Goal: Obtain resource: Download file/media

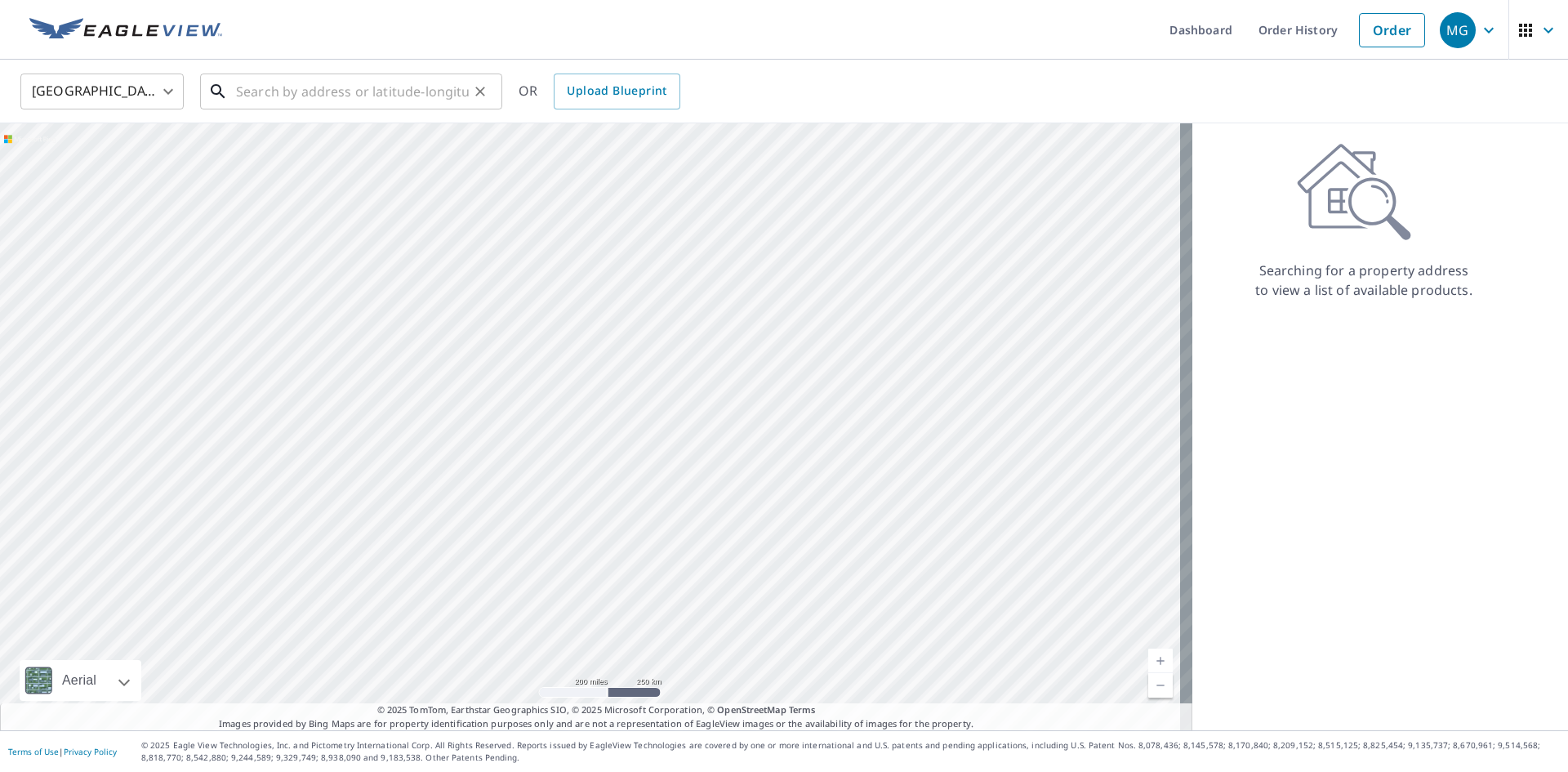
click at [293, 89] on input "text" at bounding box center [352, 91] width 233 height 46
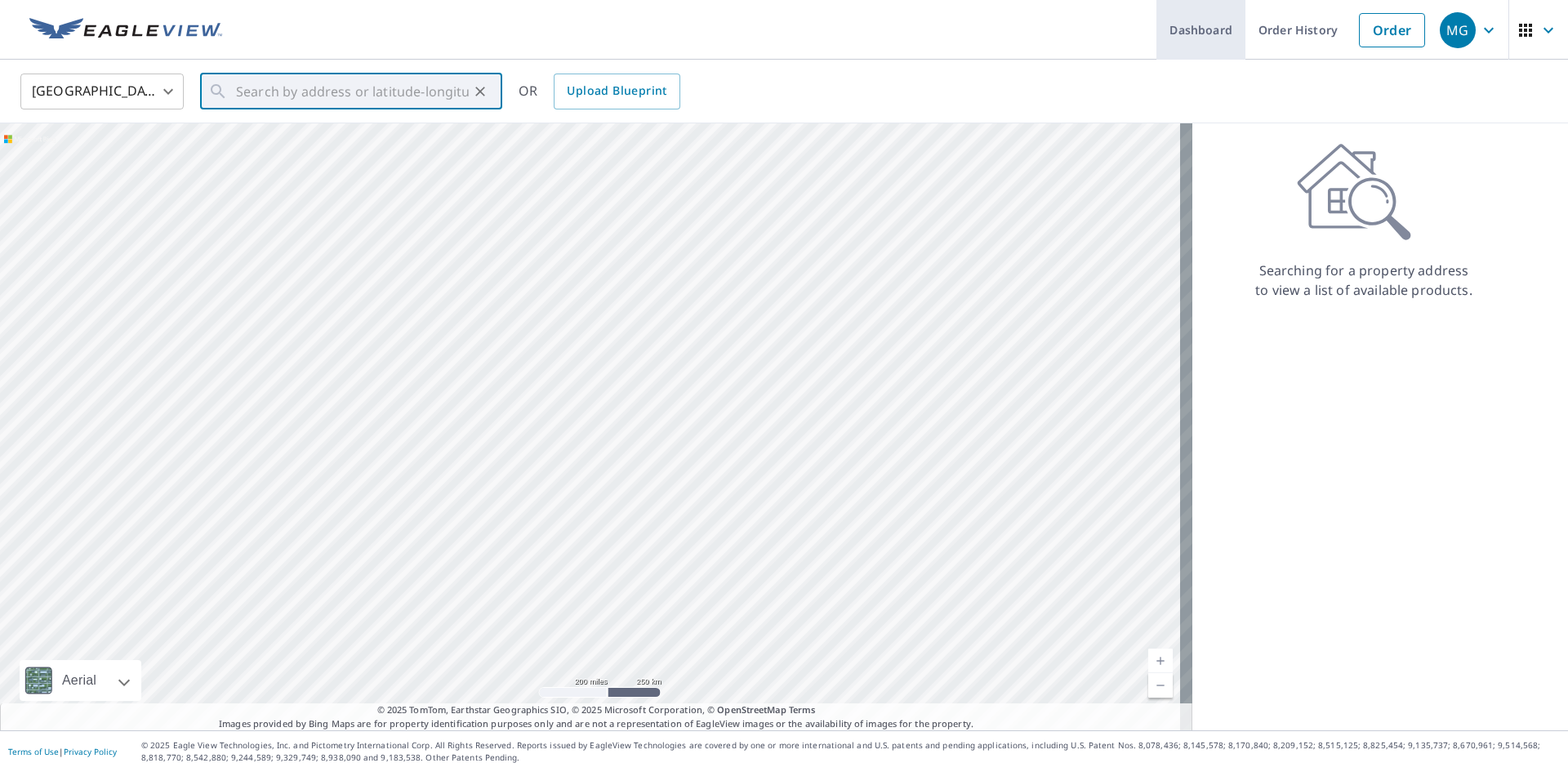
click at [1191, 34] on link "Dashboard" at bounding box center [1201, 29] width 89 height 59
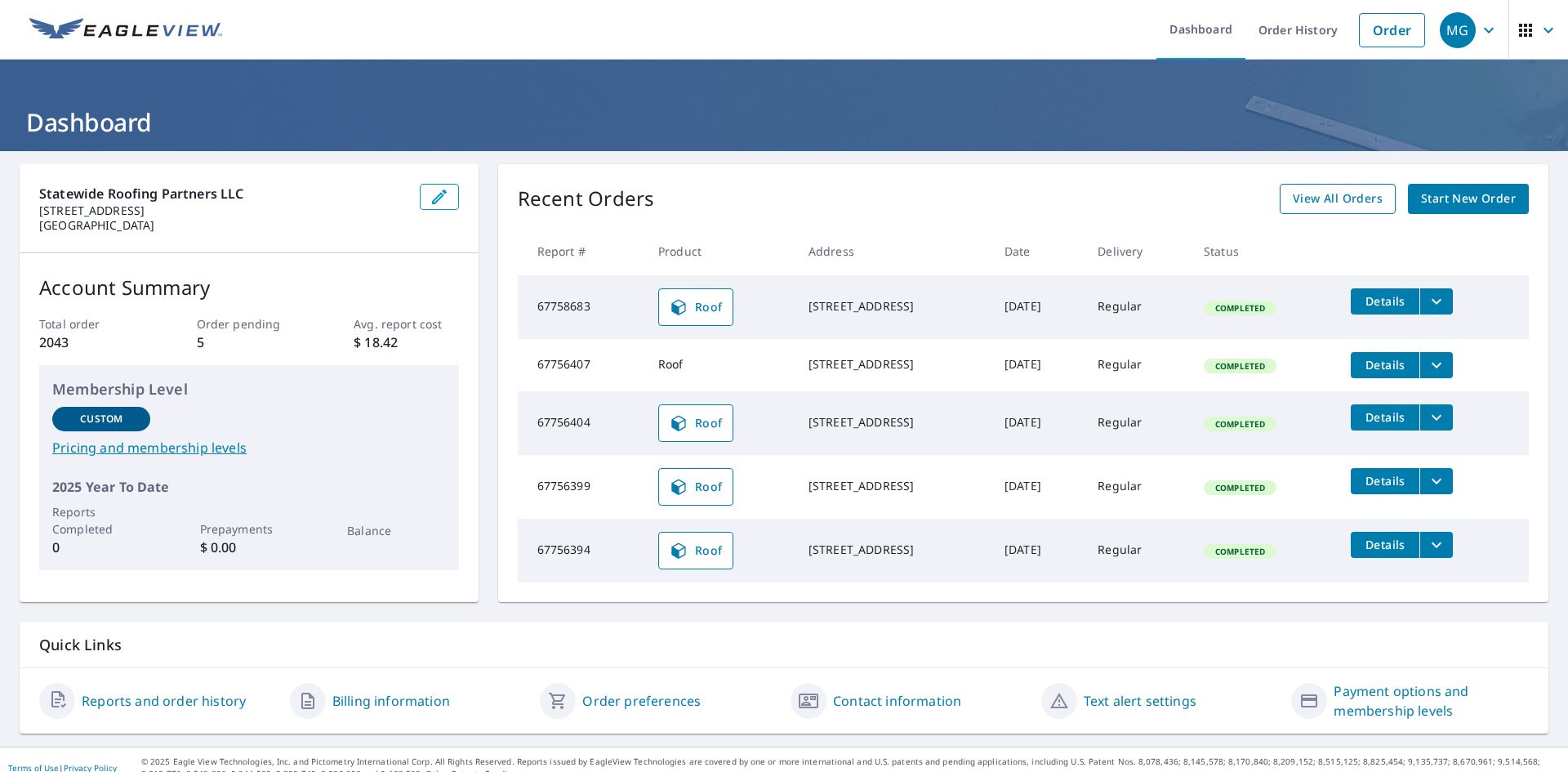
click at [1349, 194] on span "View All Orders" at bounding box center [1337, 199] width 90 height 20
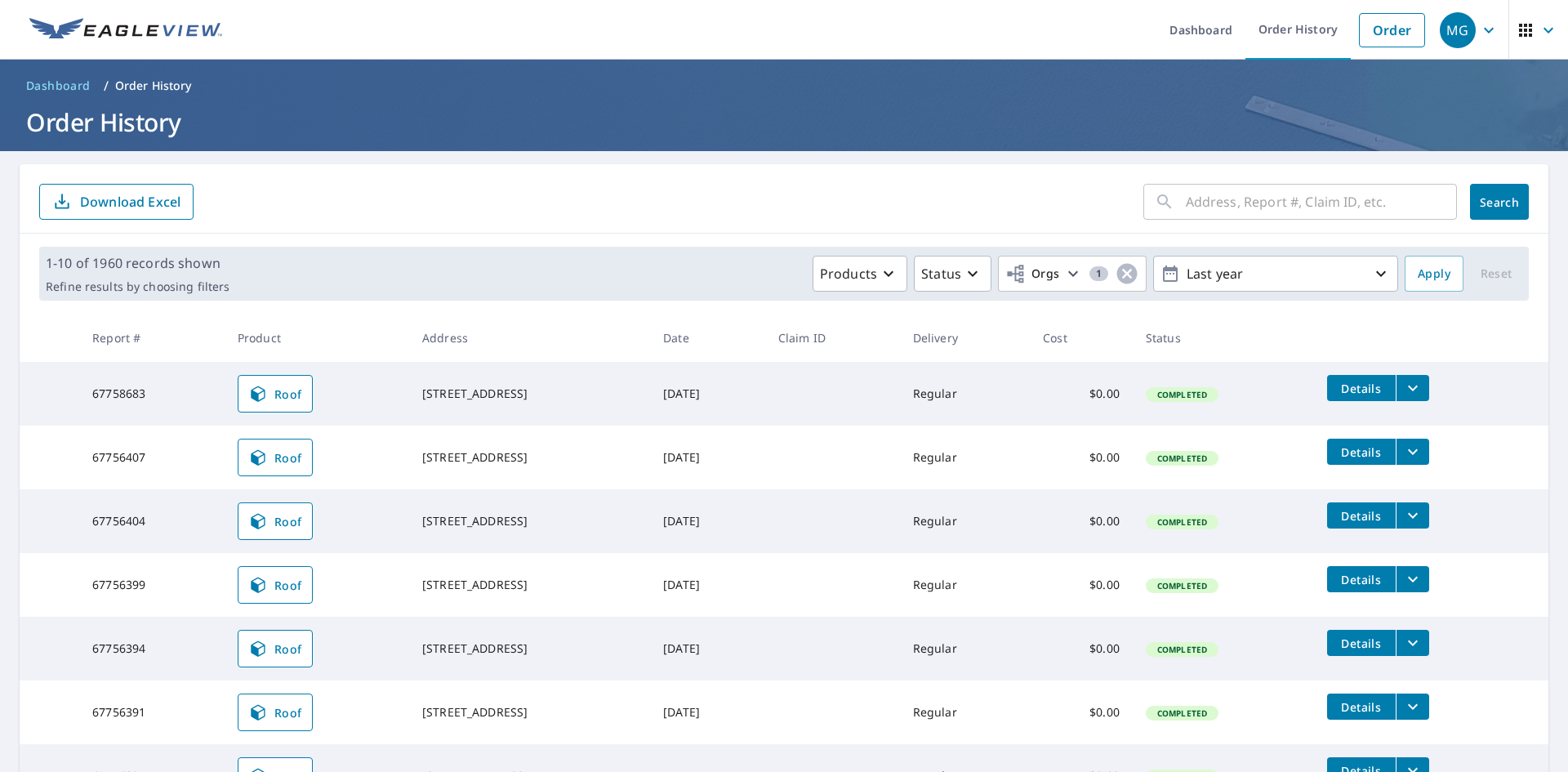
click at [1243, 200] on input "text" at bounding box center [1322, 201] width 272 height 46
paste input "[STREET_ADDRESS]"
type input "[STREET_ADDRESS]"
click at [1485, 209] on span "Search" at bounding box center [1500, 202] width 33 height 16
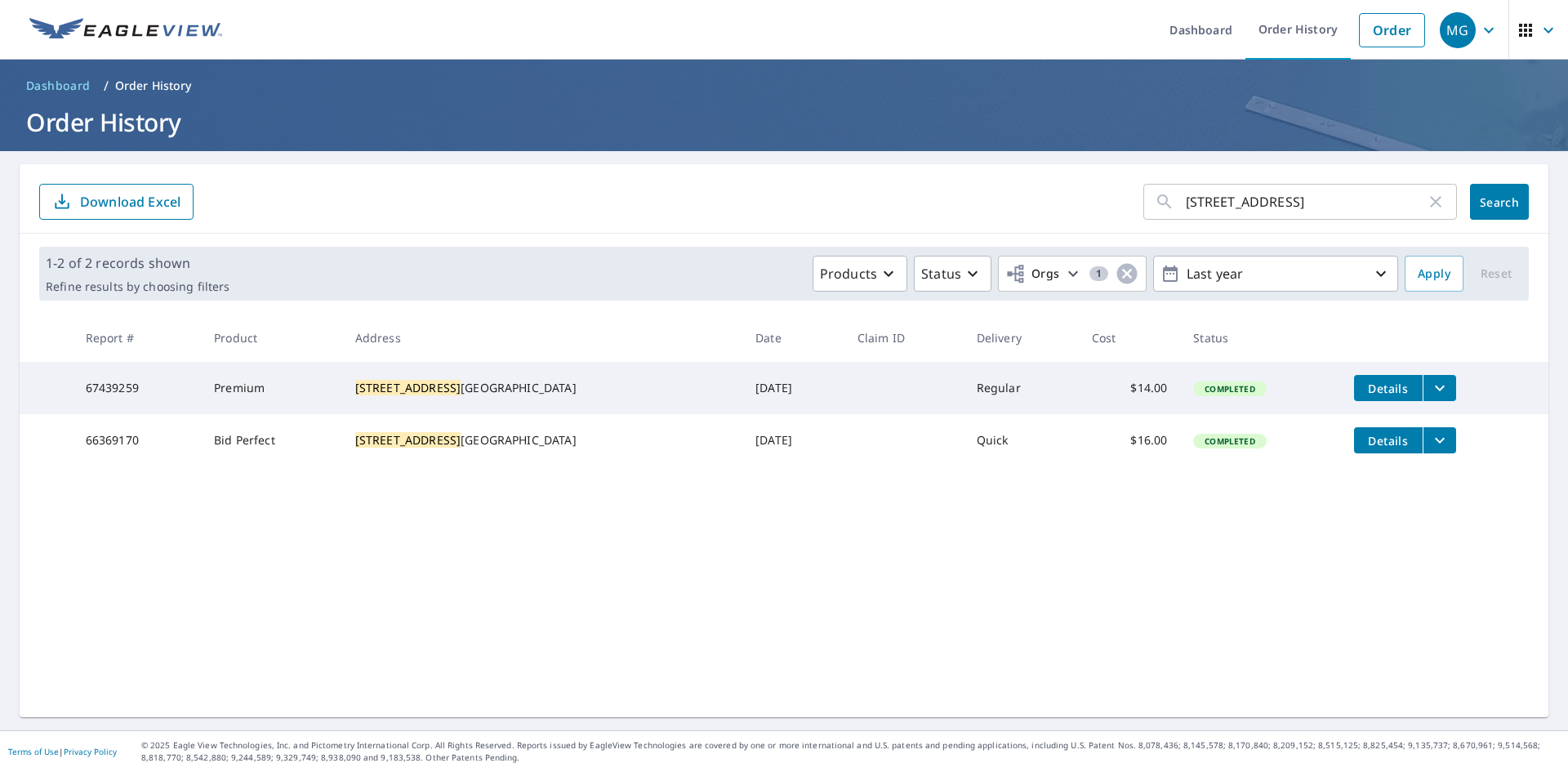
click at [1430, 390] on icon "filesDropdownBtn-67439259" at bounding box center [1440, 388] width 19 height 19
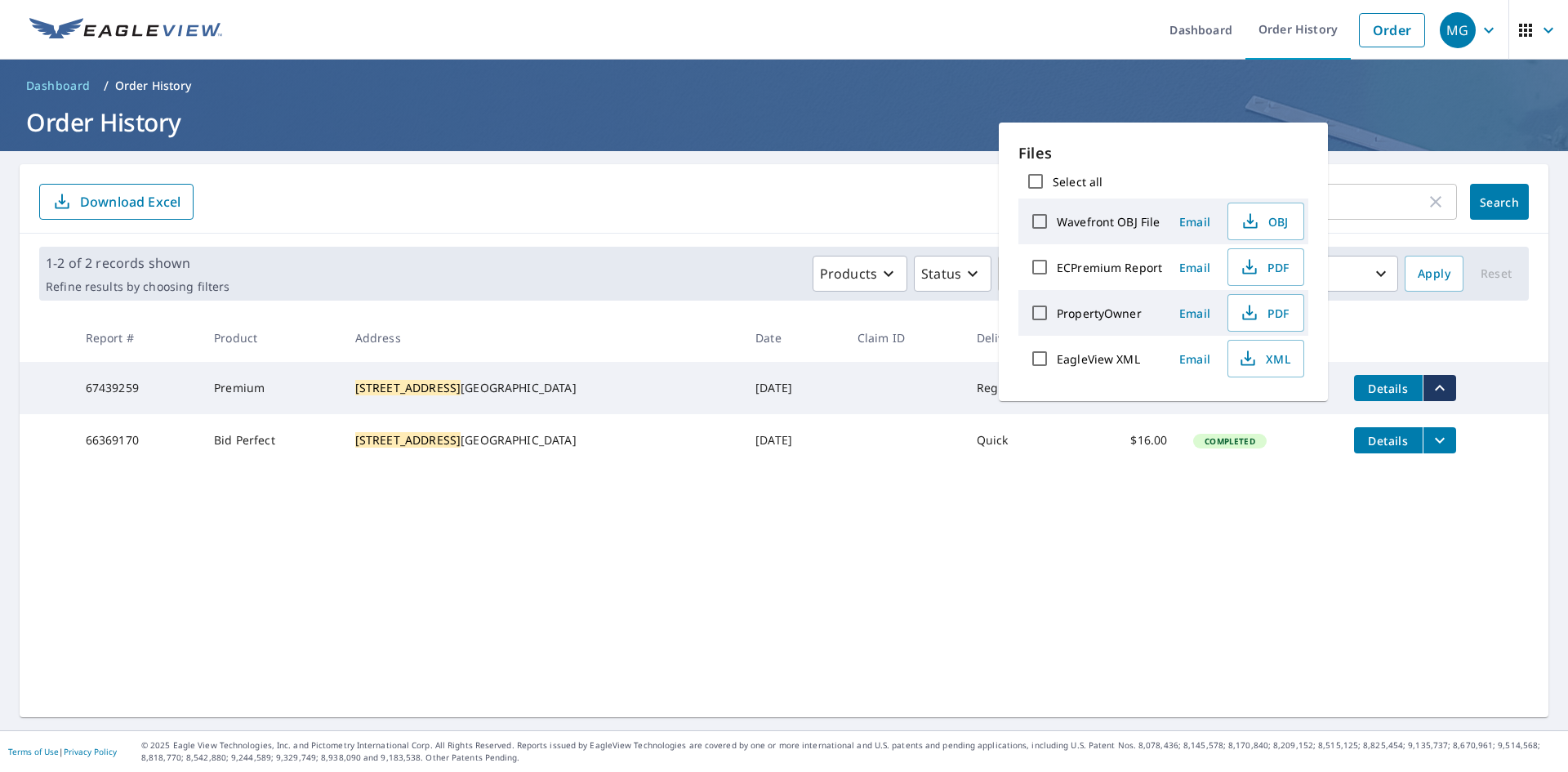
click at [1042, 263] on input "ECPremium Report" at bounding box center [1040, 267] width 34 height 34
checkbox input "true"
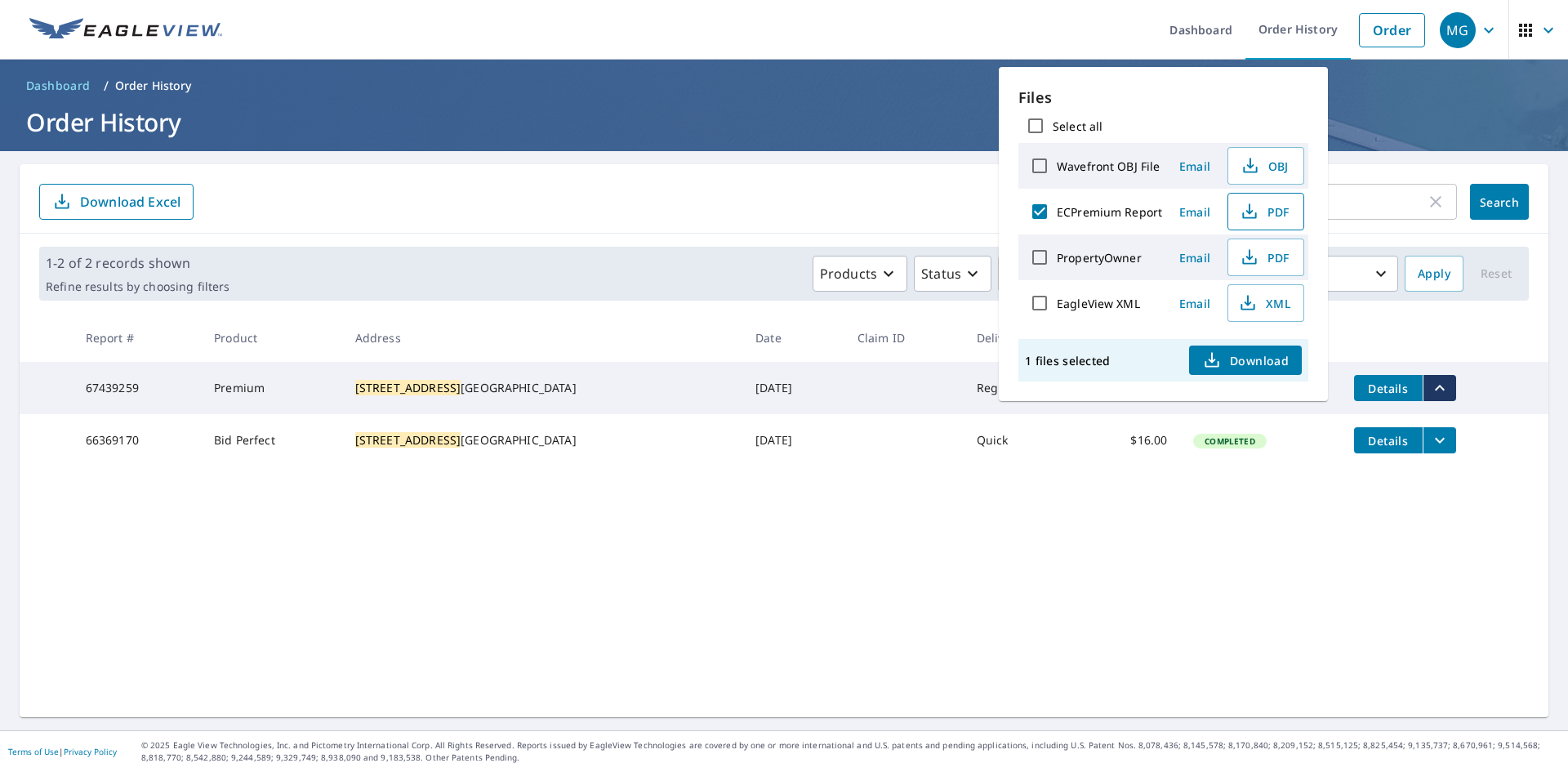
click at [1275, 221] on button "PDF" at bounding box center [1265, 211] width 77 height 38
